Goal: Information Seeking & Learning: Find specific fact

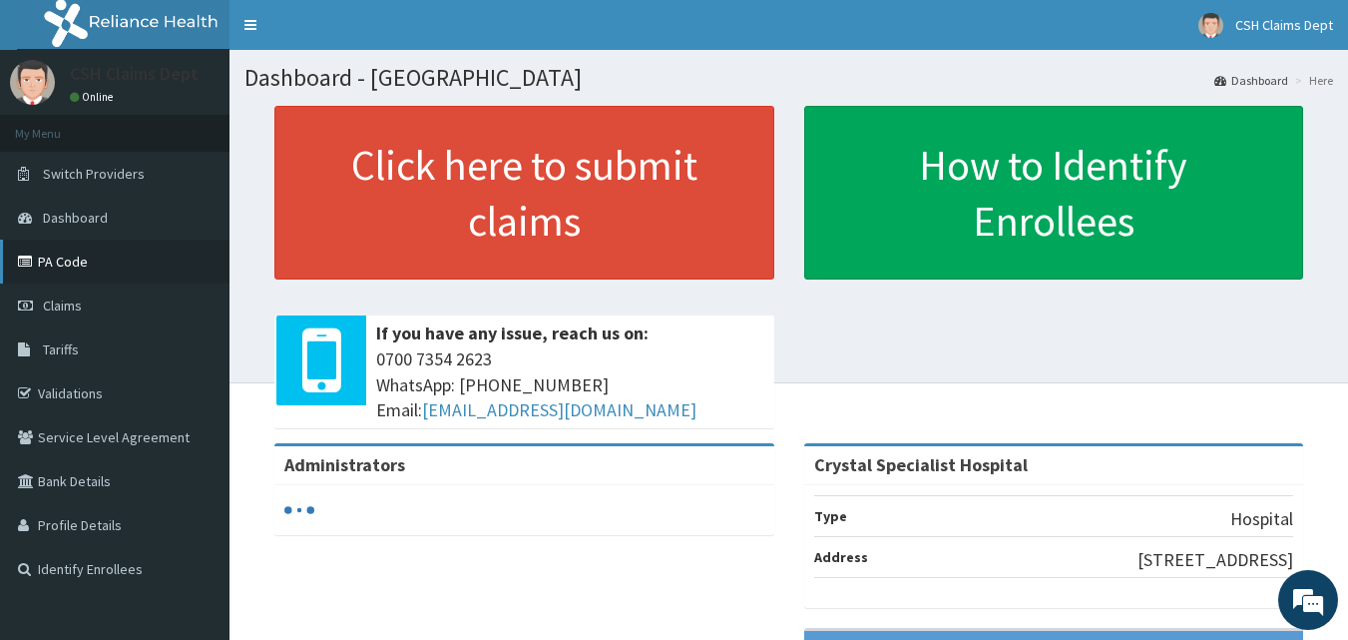
click at [55, 249] on link "PA Code" at bounding box center [114, 261] width 229 height 44
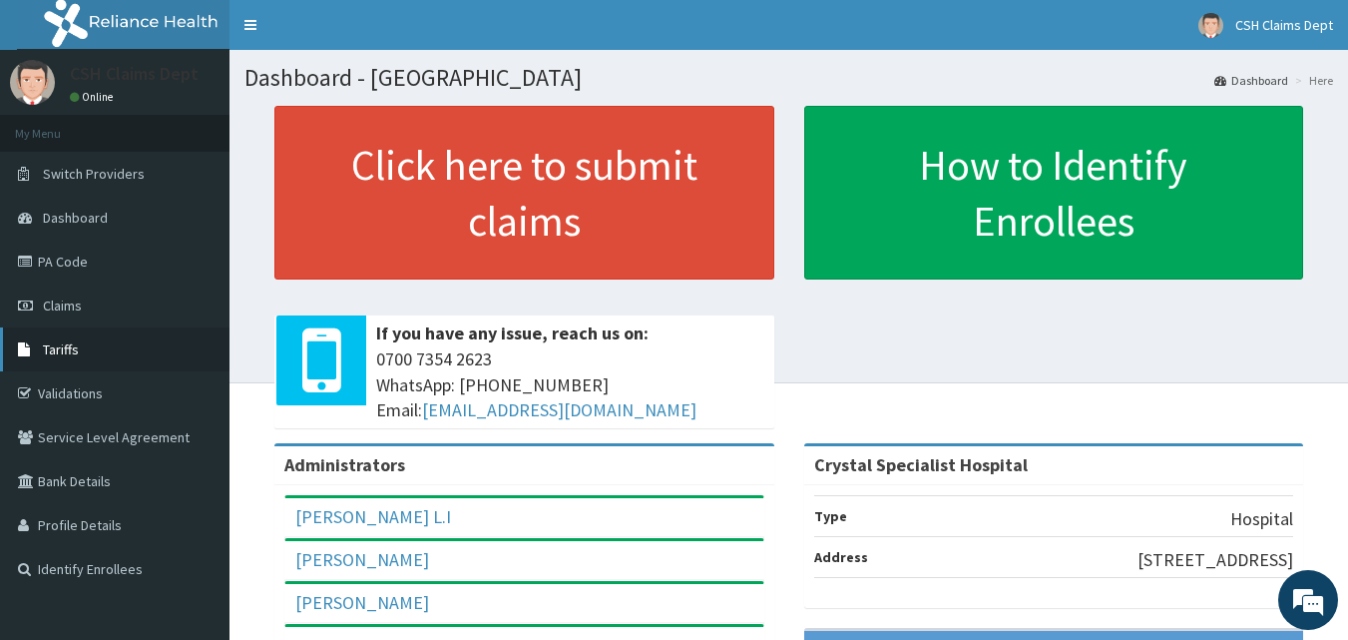
click at [49, 340] on span "Tariffs" at bounding box center [61, 349] width 36 height 18
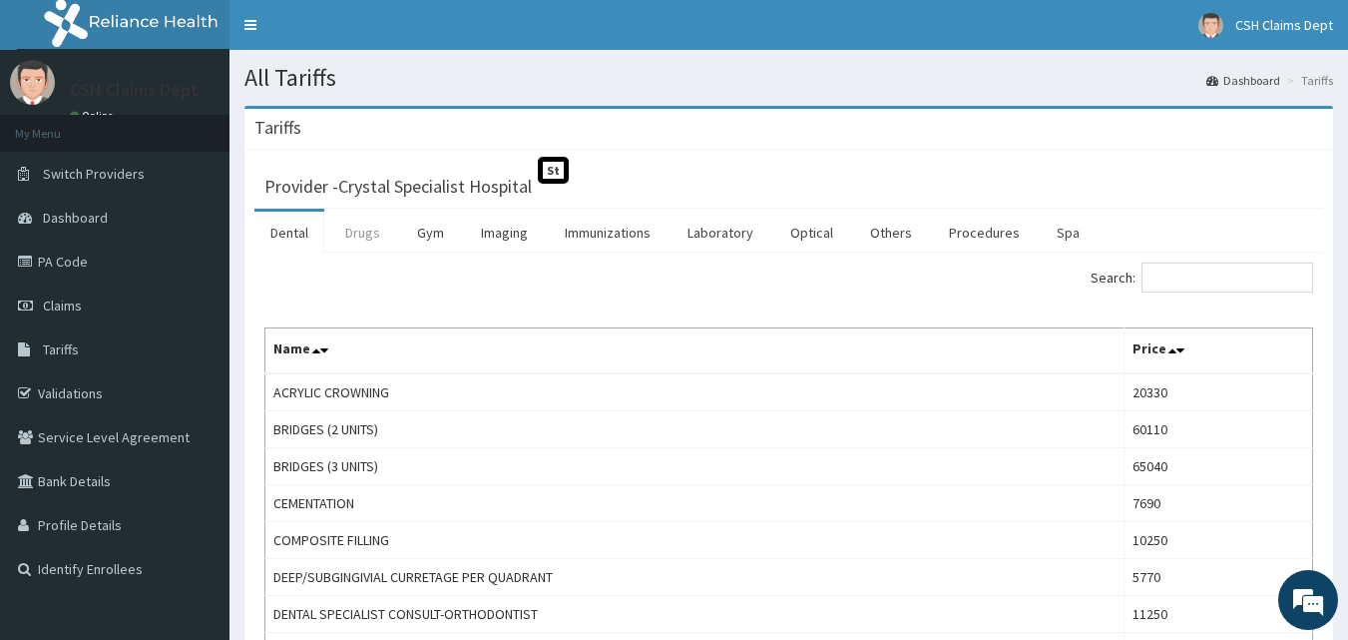
drag, startPoint x: 371, startPoint y: 232, endPoint x: 416, endPoint y: 235, distance: 45.0
click at [372, 232] on link "Drugs" at bounding box center [362, 233] width 67 height 42
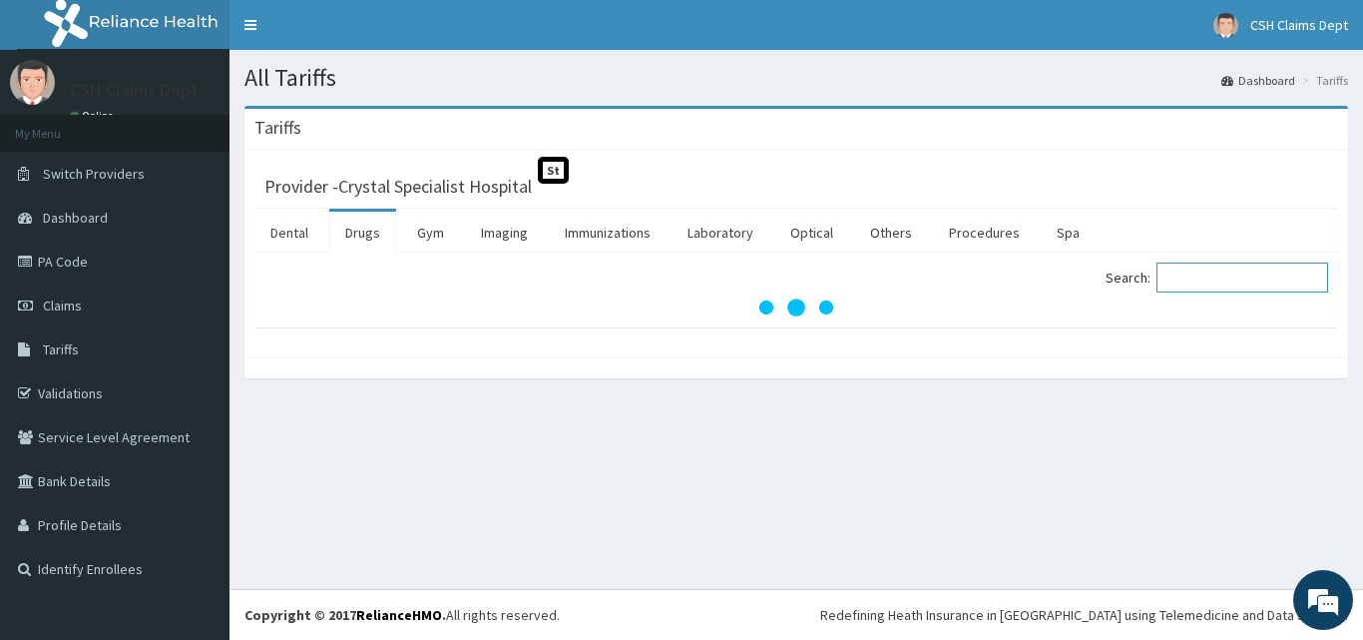
click at [1221, 280] on input "Search:" at bounding box center [1242, 277] width 172 height 30
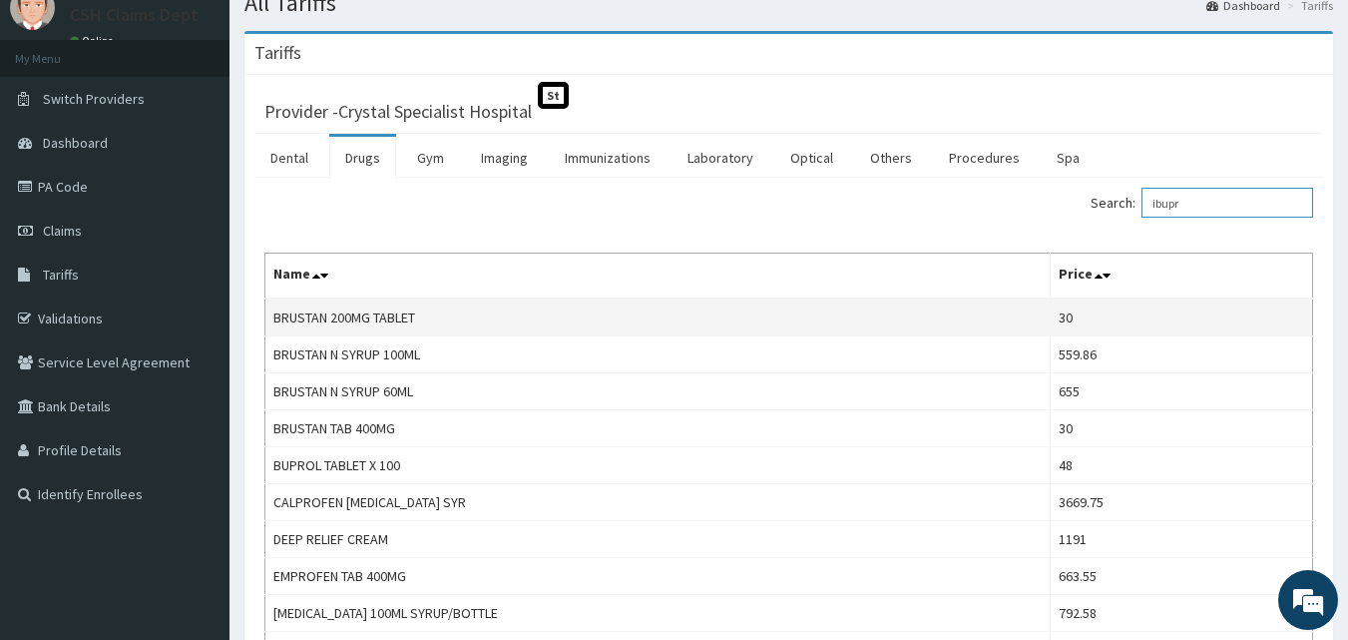
scroll to position [200, 0]
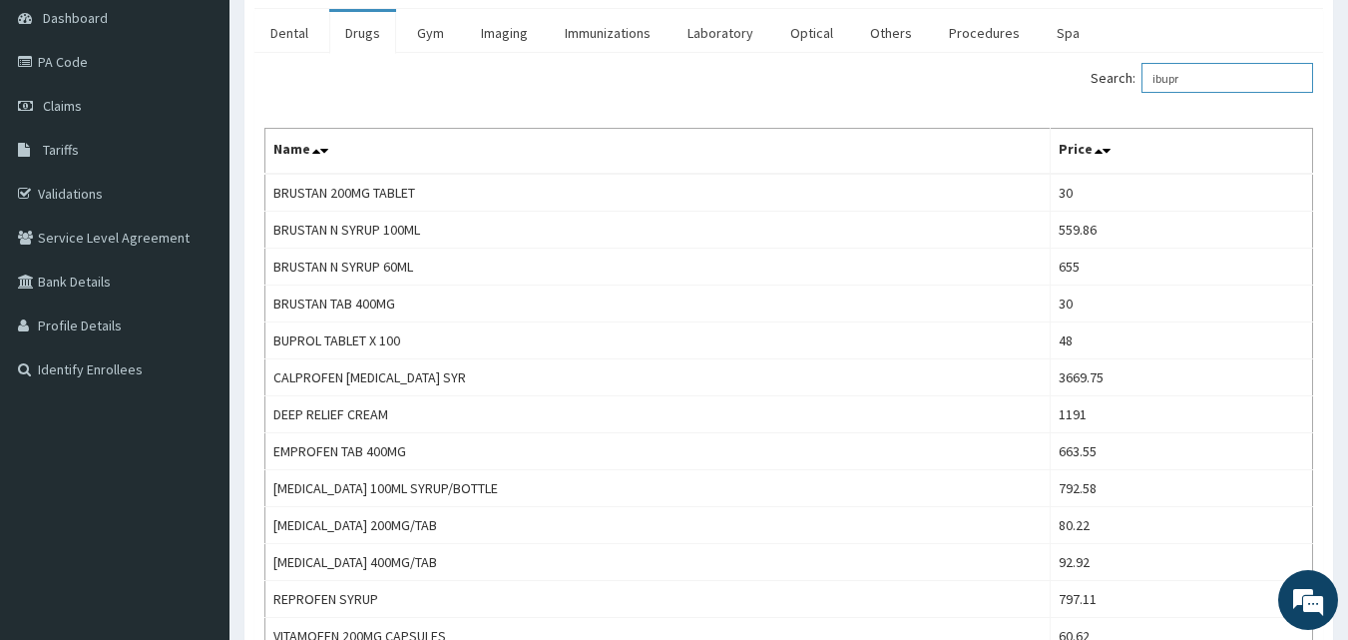
drag, startPoint x: 1209, startPoint y: 86, endPoint x: 1150, endPoint y: 77, distance: 59.5
click at [1150, 77] on label "Search: ibupr" at bounding box center [1201, 78] width 222 height 30
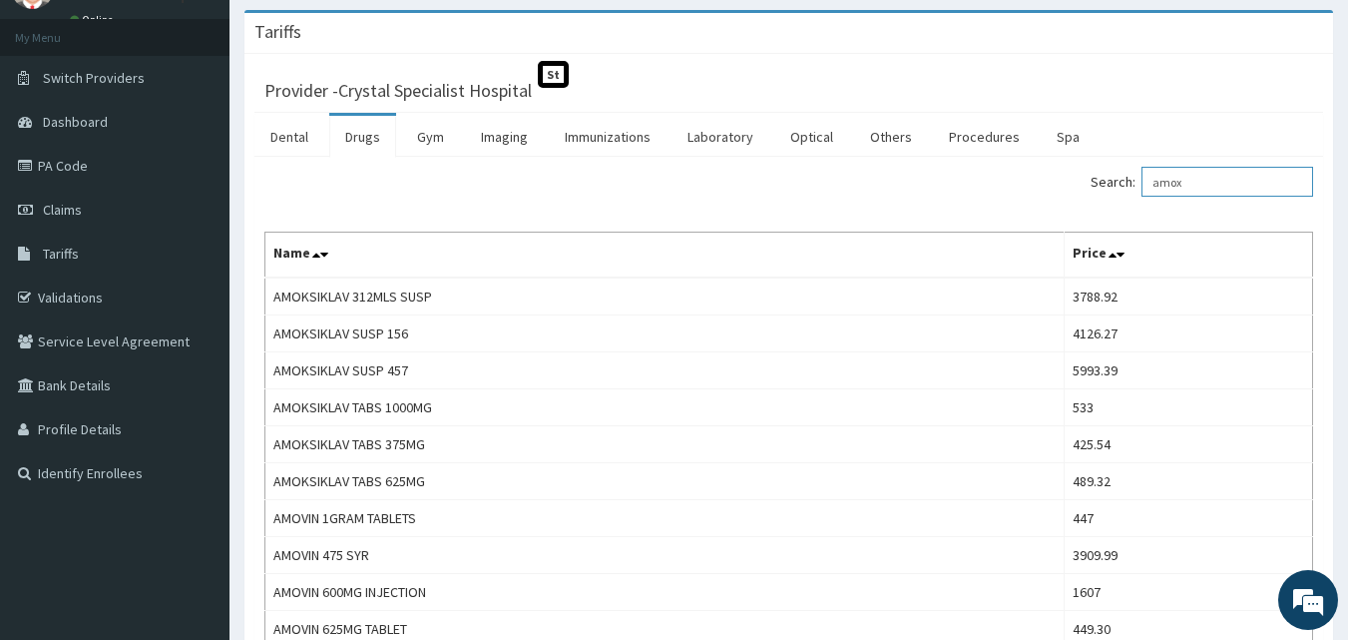
scroll to position [0, 0]
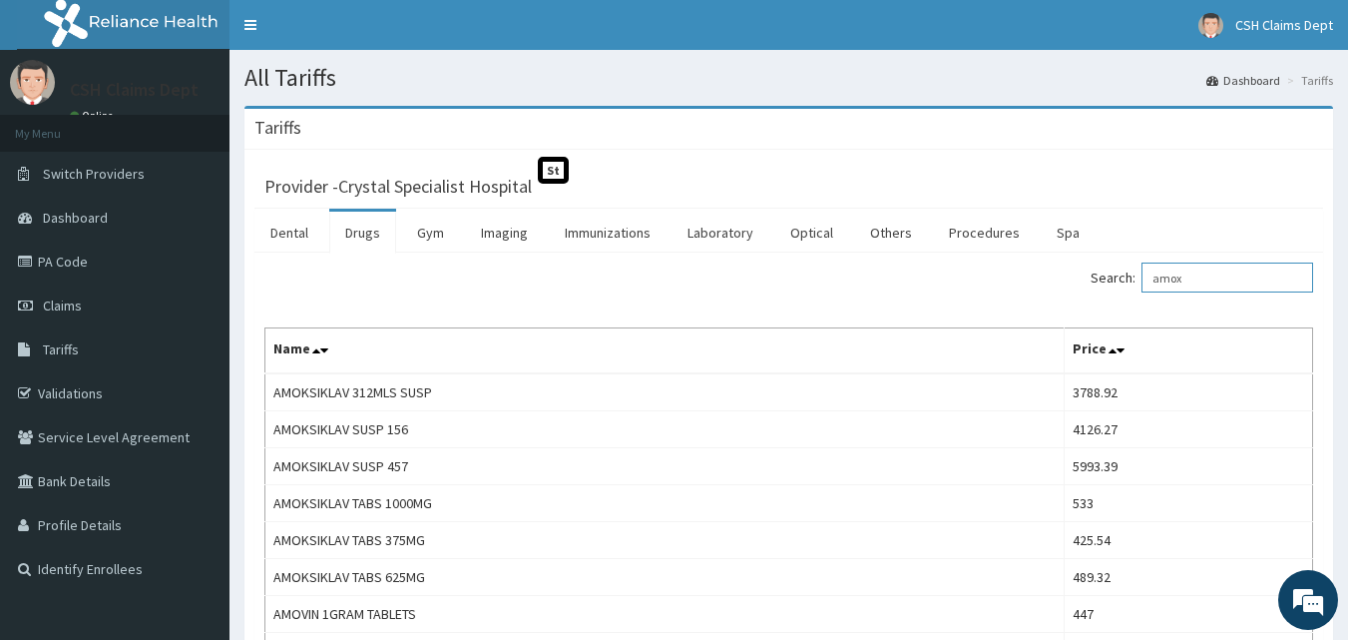
drag, startPoint x: 1208, startPoint y: 282, endPoint x: 1139, endPoint y: 247, distance: 77.2
click at [1129, 267] on label "Search: amox" at bounding box center [1201, 277] width 222 height 30
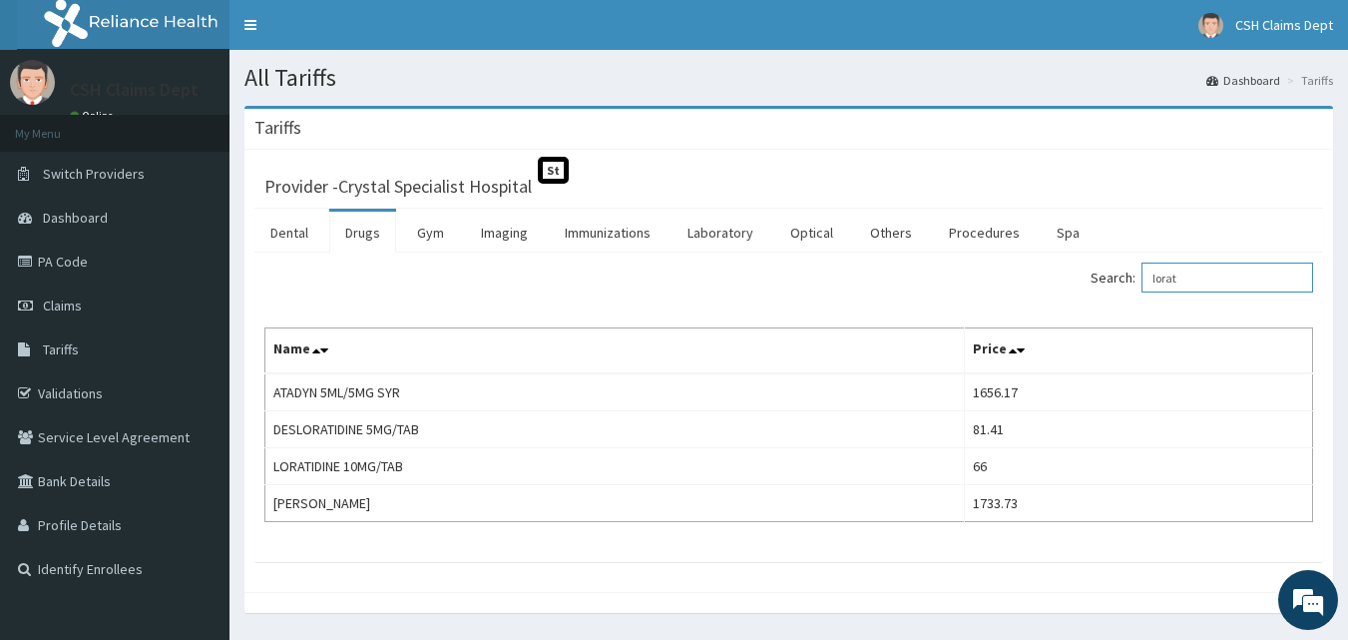
type input "lorat"
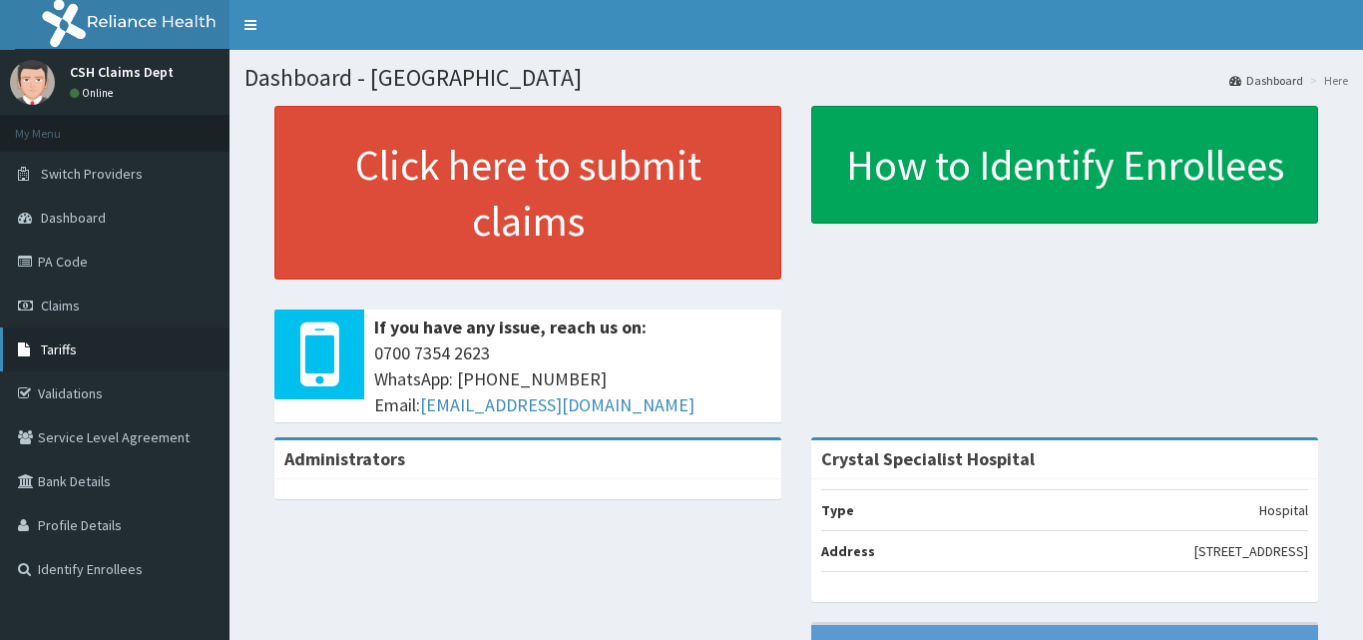
click at [44, 351] on span "Tariffs" at bounding box center [59, 349] width 36 height 18
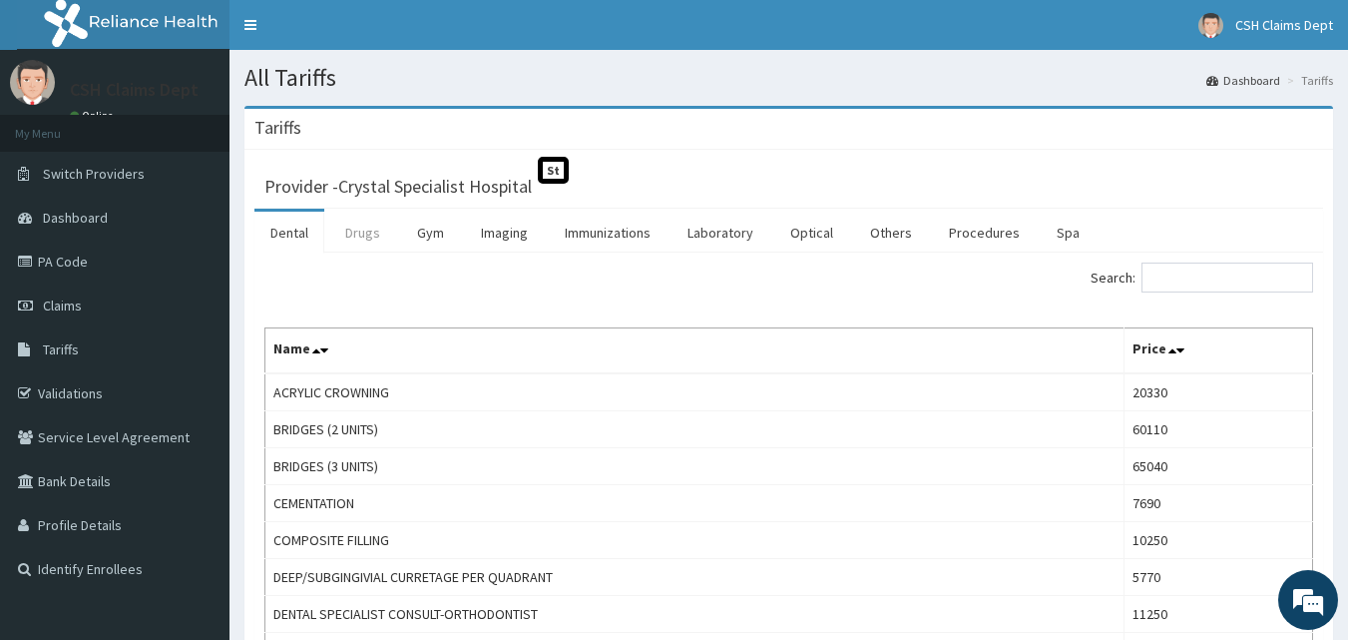
click at [361, 233] on link "Drugs" at bounding box center [362, 233] width 67 height 42
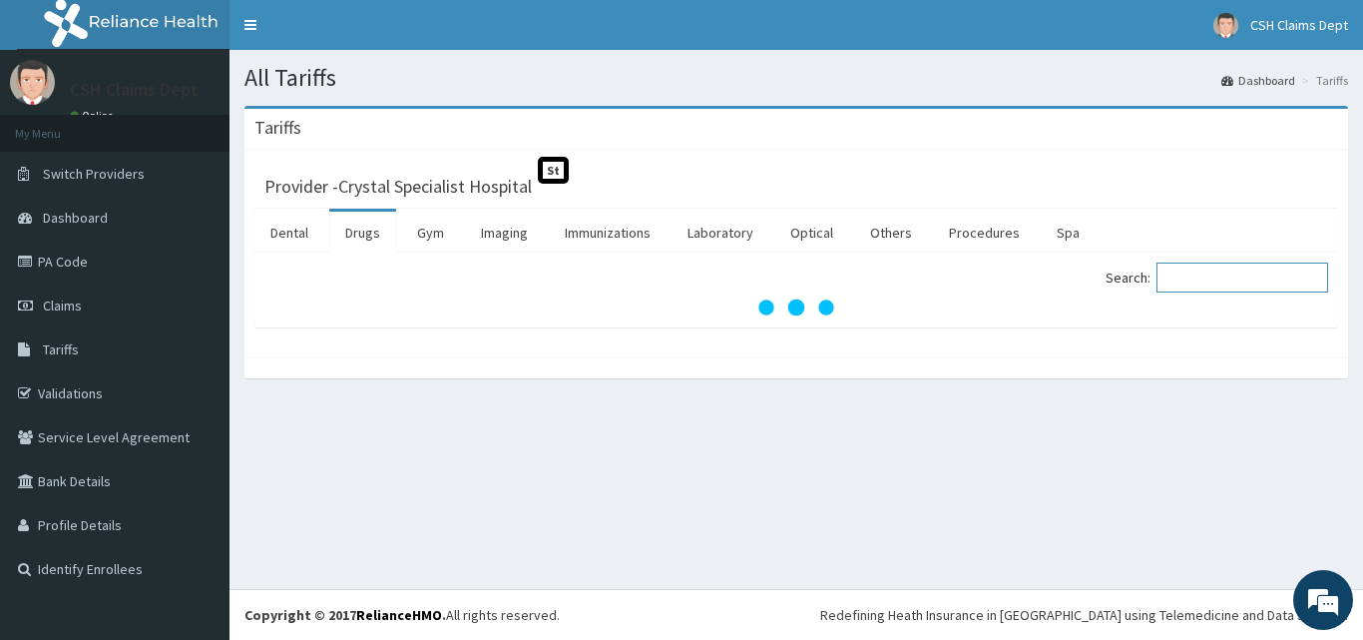
click at [1273, 278] on input "Search:" at bounding box center [1242, 277] width 172 height 30
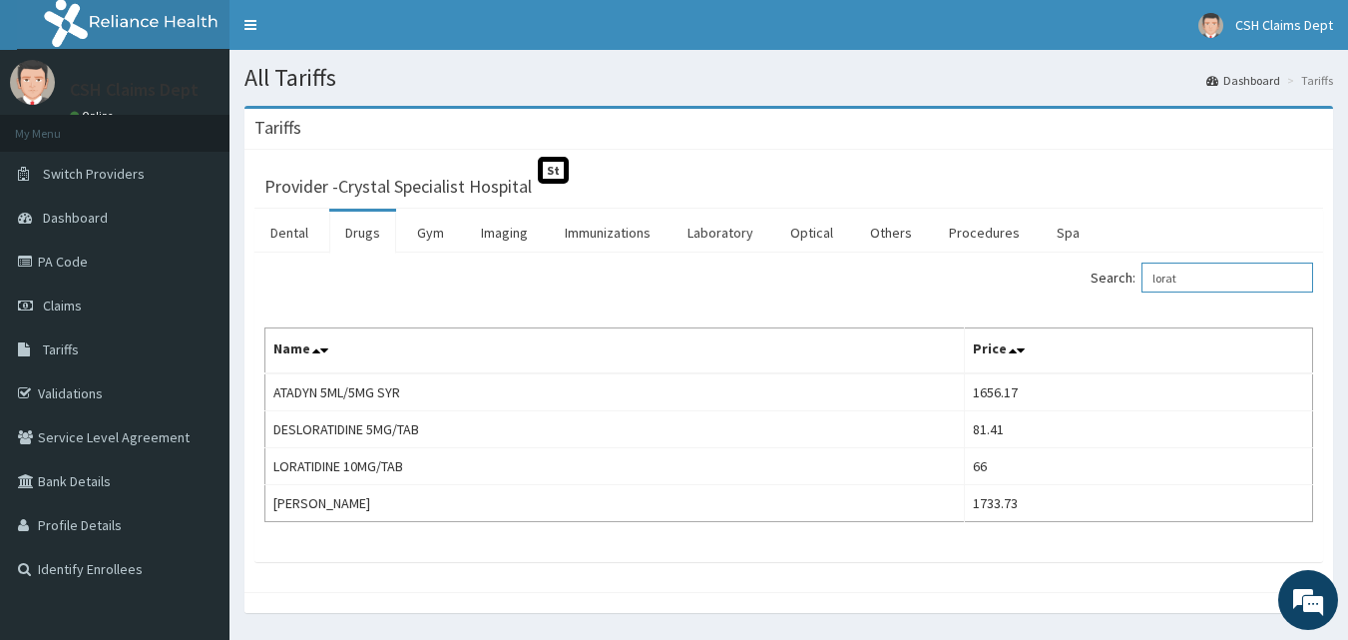
drag, startPoint x: 1204, startPoint y: 280, endPoint x: 1098, endPoint y: 244, distance: 111.7
click at [1115, 271] on label "Search: lorat" at bounding box center [1201, 277] width 222 height 30
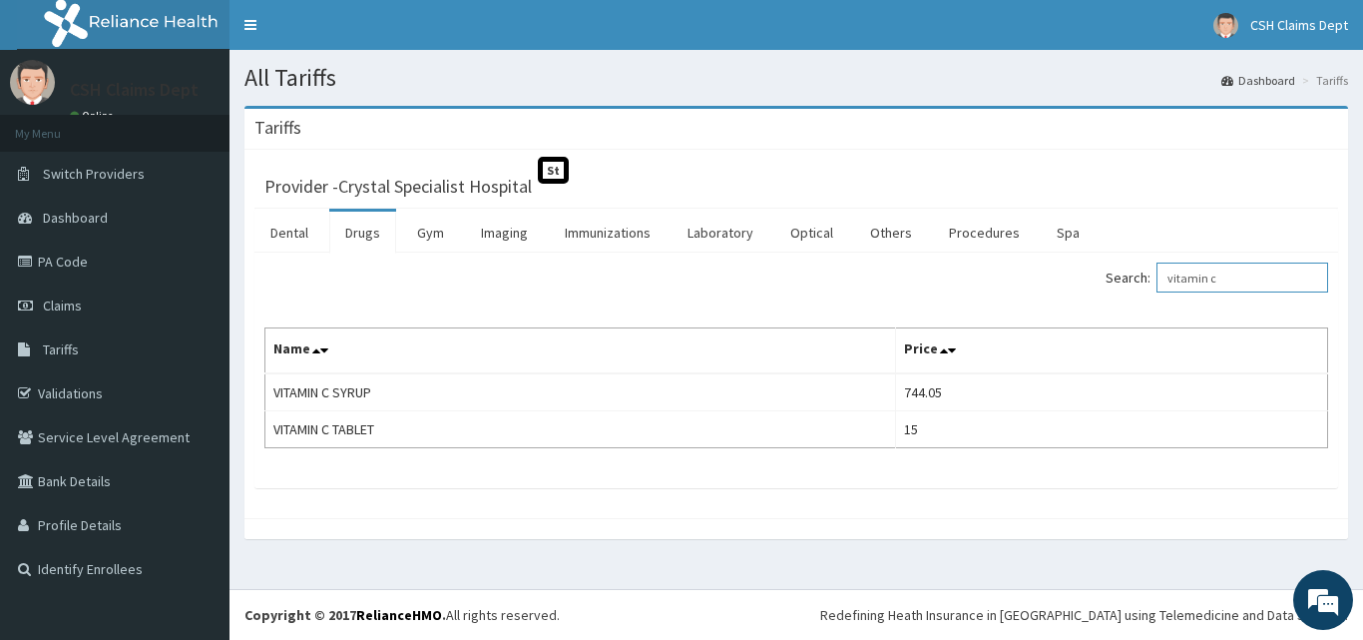
type input "vitamin c"
